Goal: Navigation & Orientation: Find specific page/section

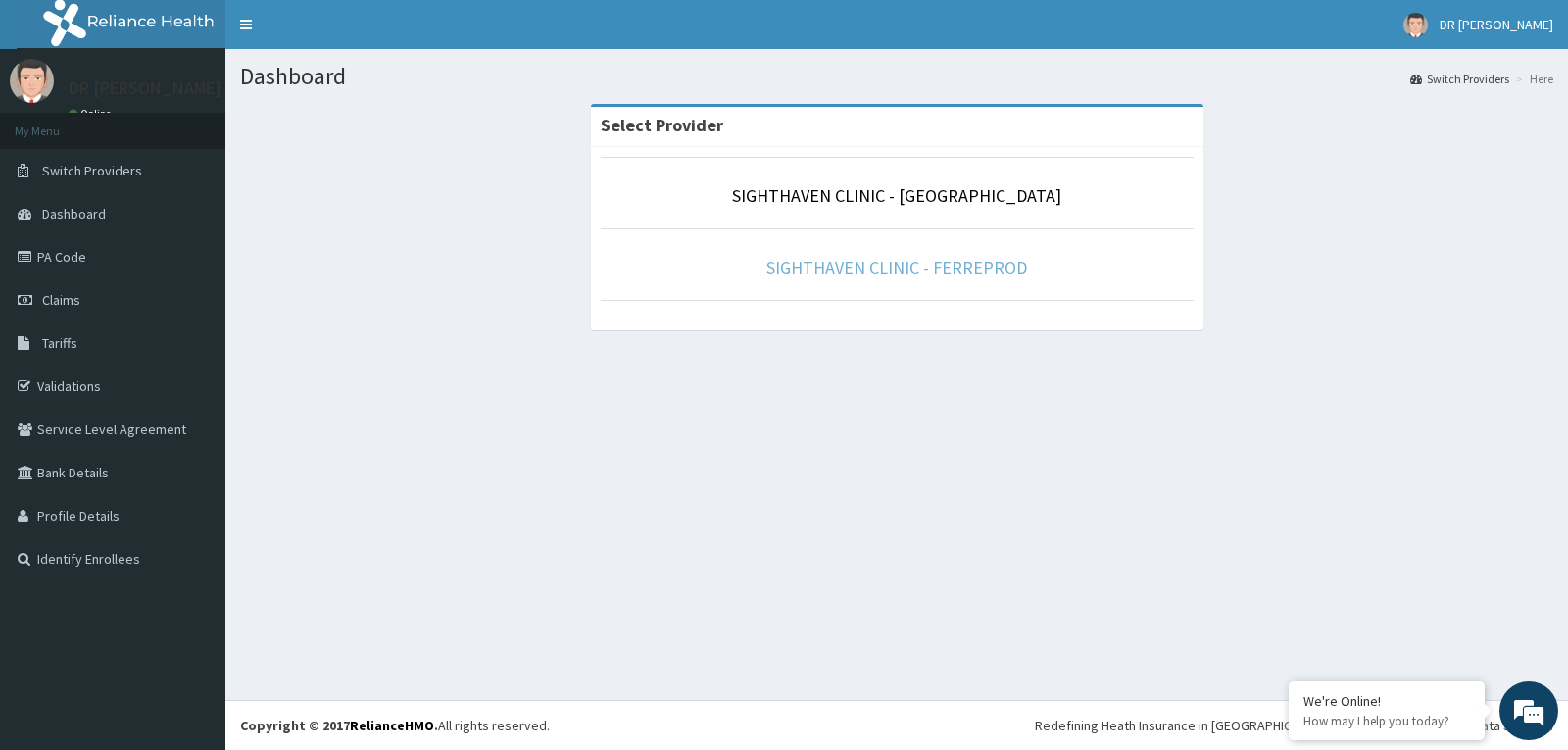
click at [919, 272] on link "SIGHTHAVEN CLINIC - FERREPROD" at bounding box center [896, 267] width 261 height 23
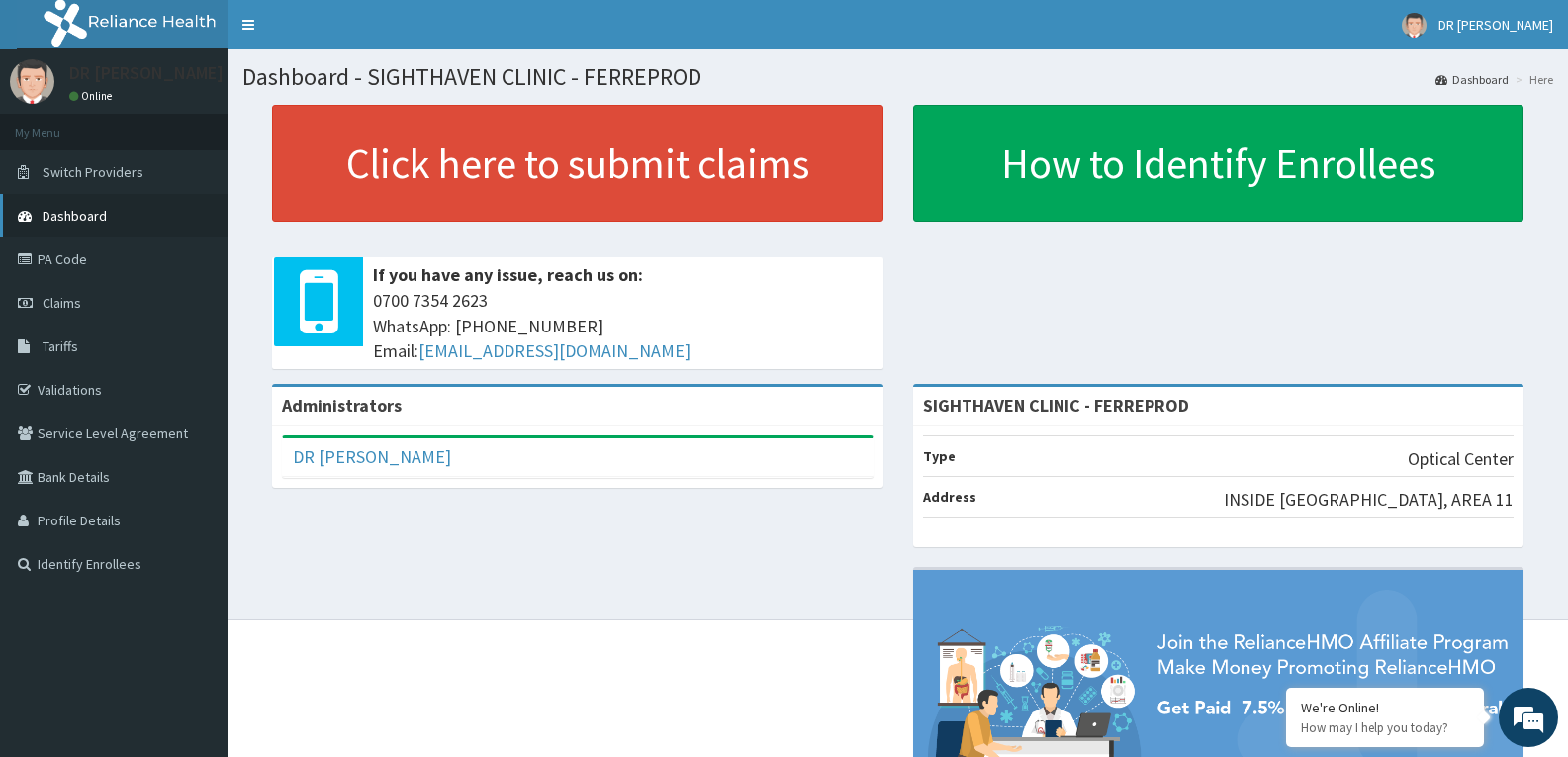
click at [65, 224] on span "Dashboard" at bounding box center [75, 216] width 64 height 18
click at [53, 212] on span "Dashboard" at bounding box center [75, 216] width 64 height 18
click at [44, 272] on link "PA Code" at bounding box center [114, 259] width 228 height 44
